Goal: Find specific page/section: Find specific page/section

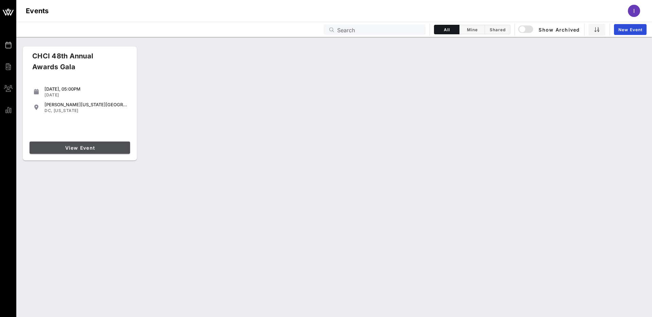
click at [99, 148] on span "View Event" at bounding box center [79, 148] width 95 height 6
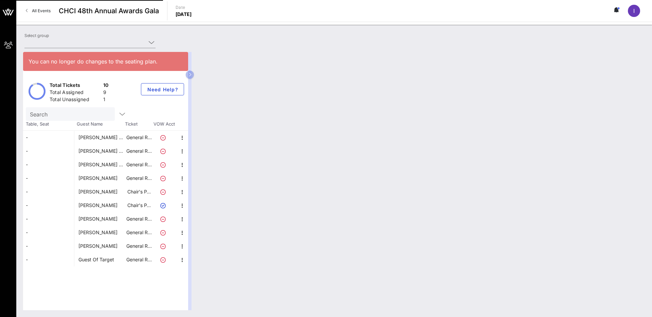
type input "Target (Target) [[PERSON_NAME], [PERSON_NAME][EMAIL_ADDRESS][PERSON_NAME][DOMAI…"
